Goal: Connect with others: Connect with others

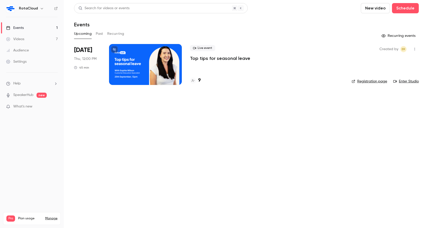
click at [226, 56] on p "Top tips for seasonal leave" at bounding box center [220, 58] width 60 height 6
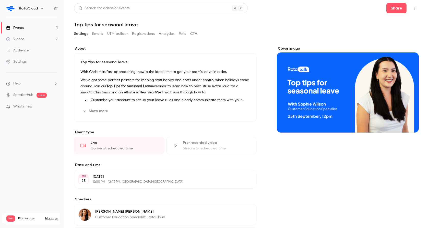
click at [415, 11] on button "button" at bounding box center [415, 8] width 8 height 8
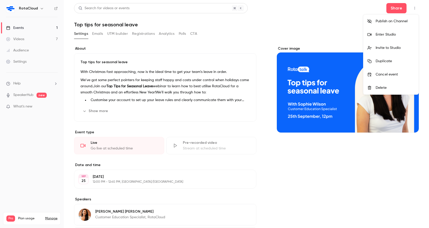
click at [378, 35] on div "Enter Studio" at bounding box center [395, 34] width 39 height 5
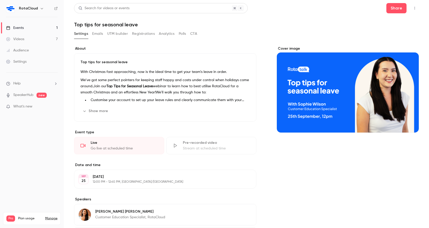
click at [418, 8] on button "button" at bounding box center [415, 8] width 8 height 8
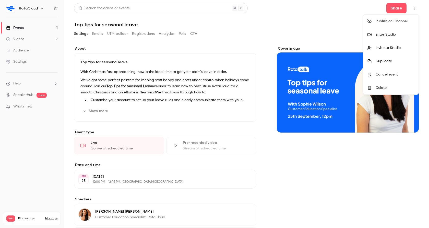
click at [384, 51] on li "Invite to Studio" at bounding box center [391, 47] width 55 height 13
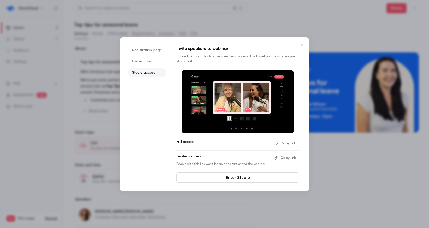
click at [293, 143] on button "Copy link" at bounding box center [286, 143] width 27 height 8
click at [302, 44] on icon "Close" at bounding box center [302, 44] width 2 height 2
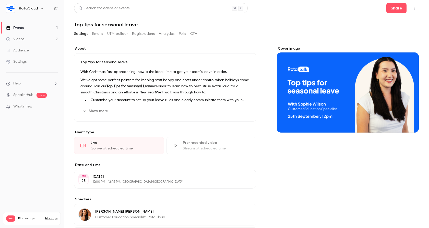
click at [412, 10] on button "button" at bounding box center [415, 8] width 8 height 8
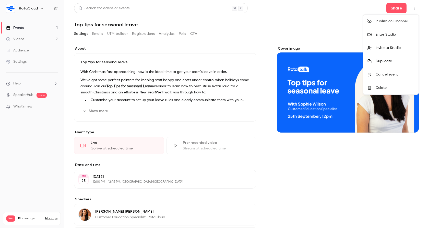
click at [383, 37] on div "Enter Studio" at bounding box center [395, 34] width 39 height 5
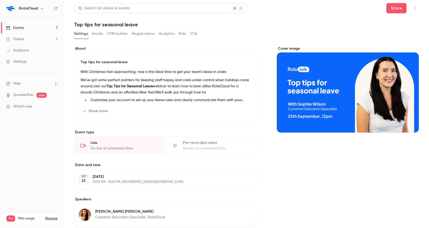
click at [38, 29] on link "Events 1" at bounding box center [32, 27] width 64 height 11
